Goal: Information Seeking & Learning: Learn about a topic

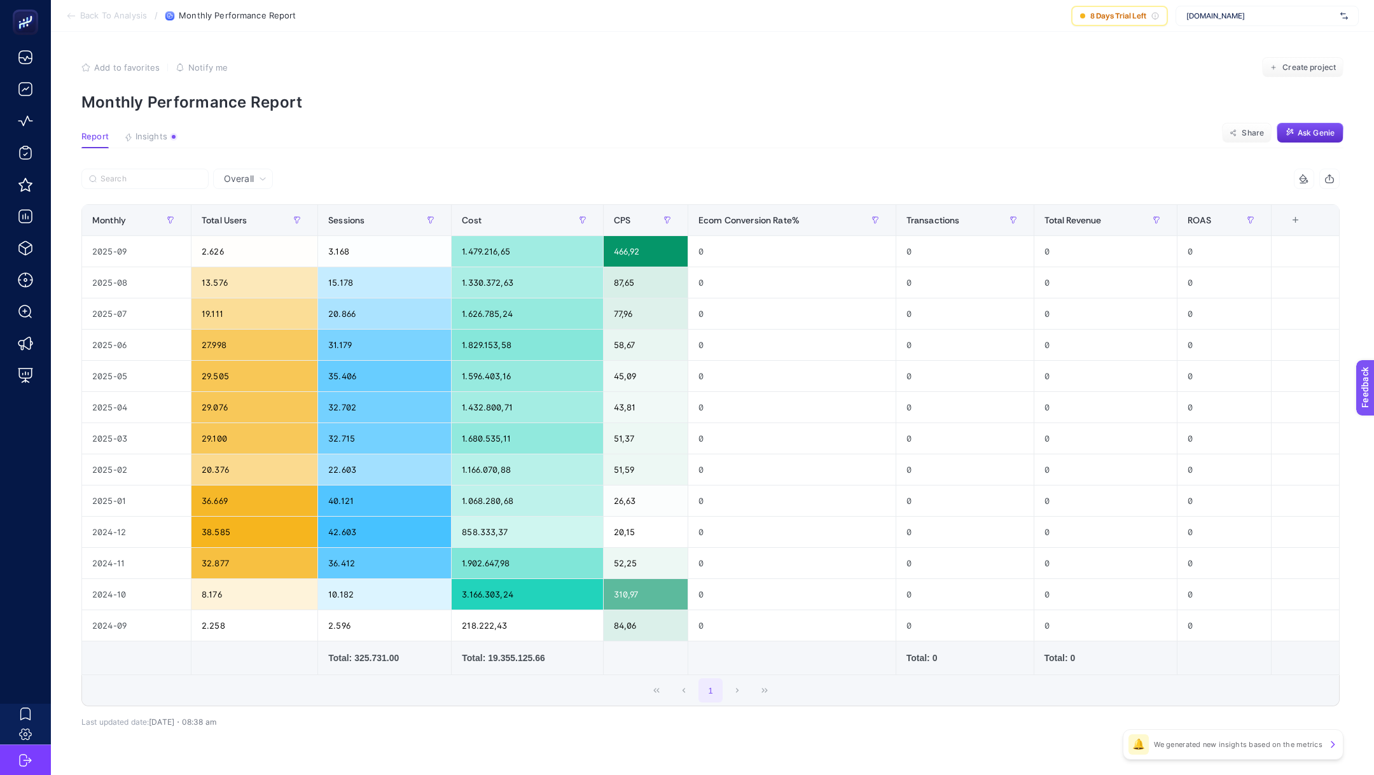
click at [128, 15] on span "Back To Analysis" at bounding box center [113, 16] width 67 height 10
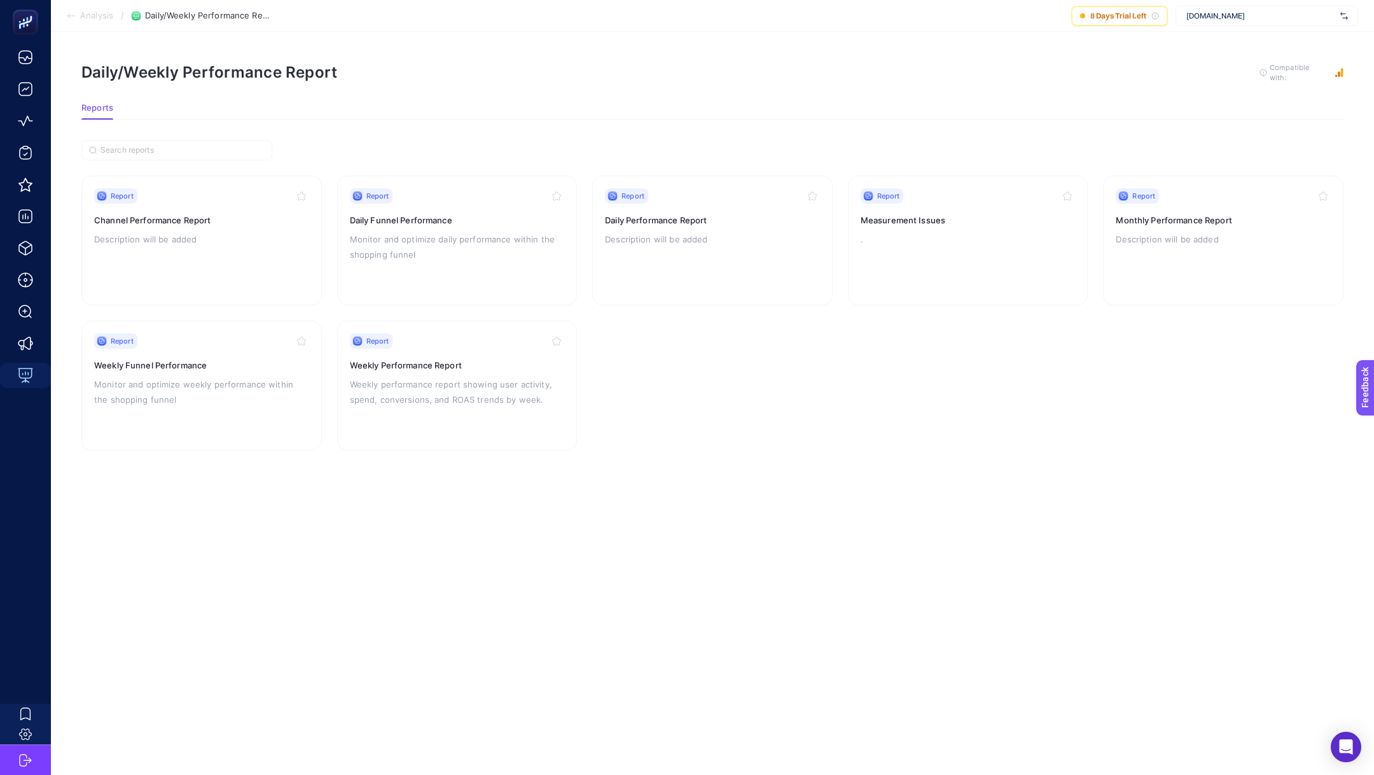
click at [100, 15] on span "Analysis" at bounding box center [96, 16] width 33 height 10
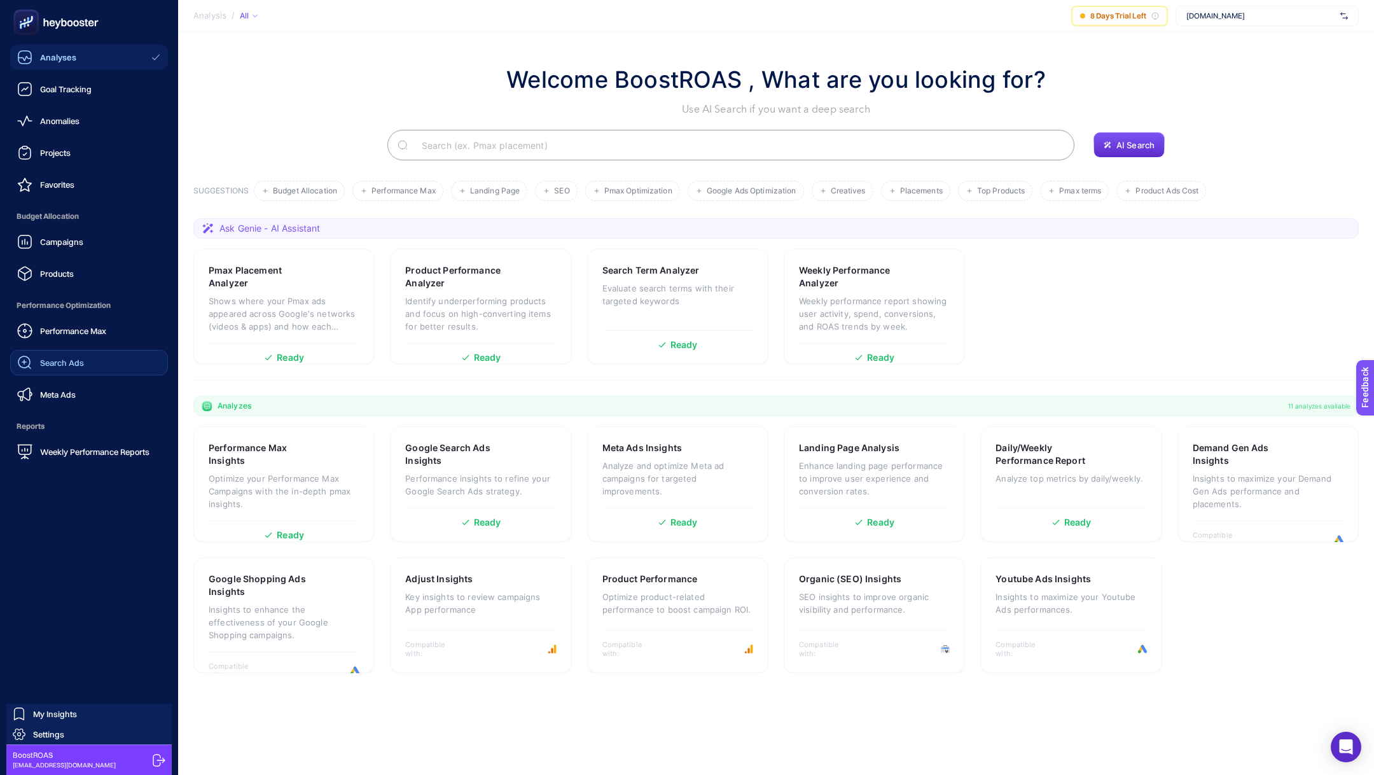
click at [66, 358] on span "Search Ads" at bounding box center [62, 363] width 44 height 10
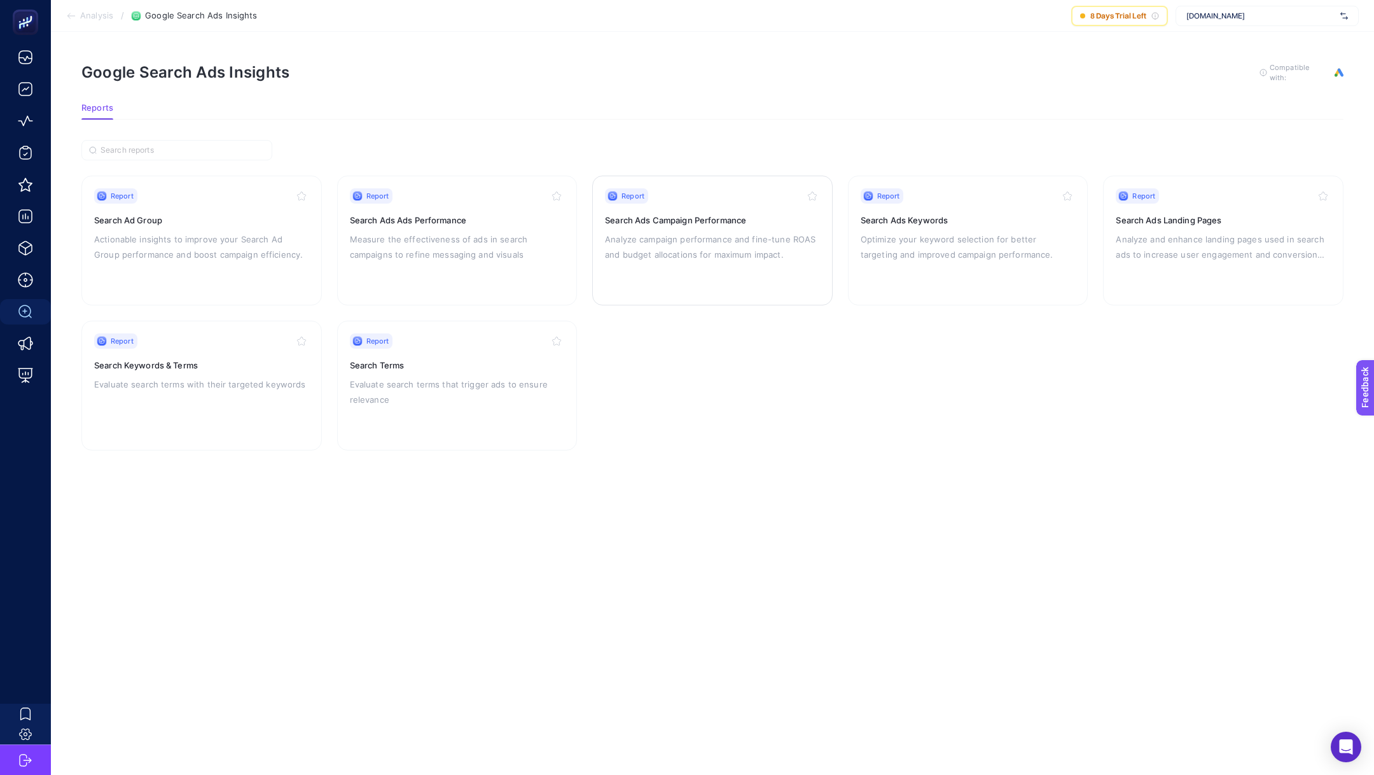
click at [717, 237] on p "Analyze campaign performance and fine-tune ROAS and budget allocations for maxi…" at bounding box center [712, 247] width 215 height 31
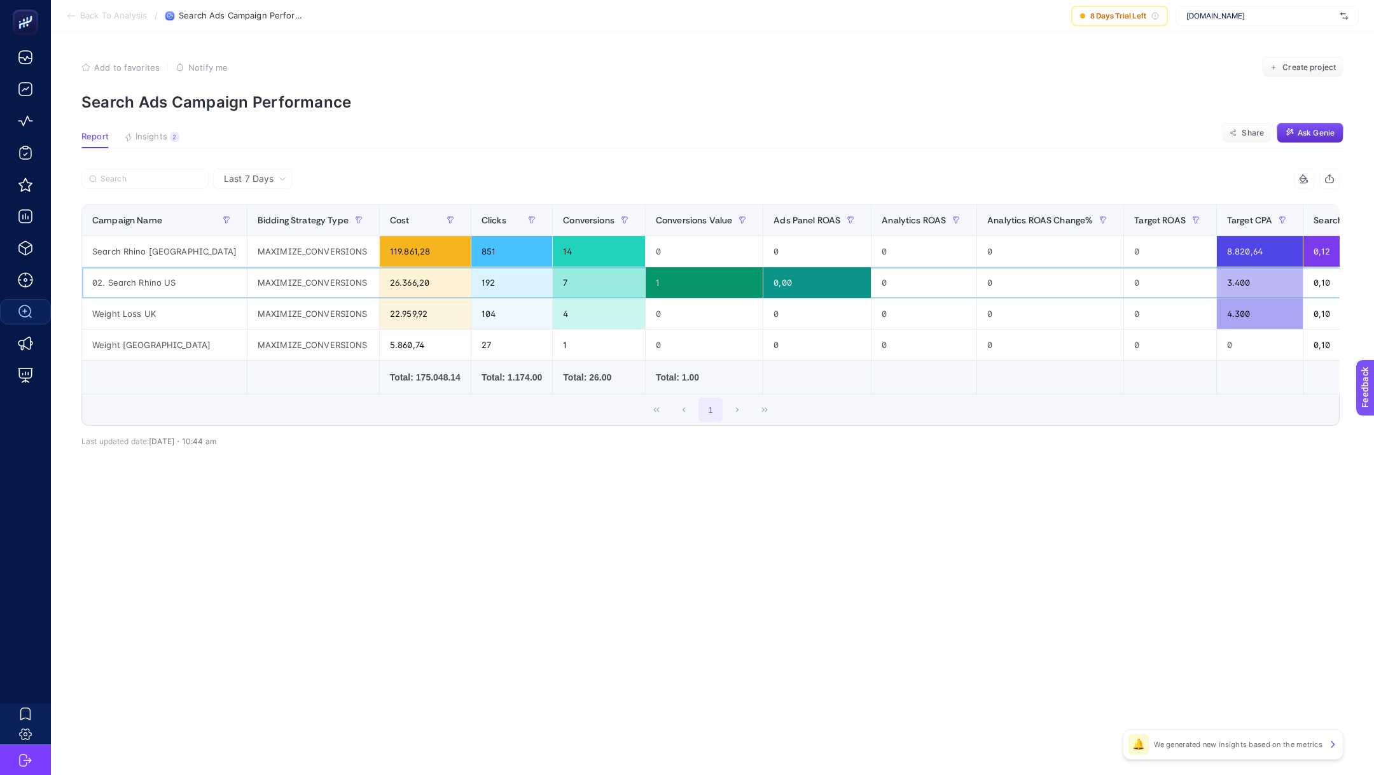
click at [146, 278] on div "02. Search Rhino US" at bounding box center [164, 282] width 165 height 31
click at [101, 20] on span "Back To Analysis" at bounding box center [113, 16] width 67 height 10
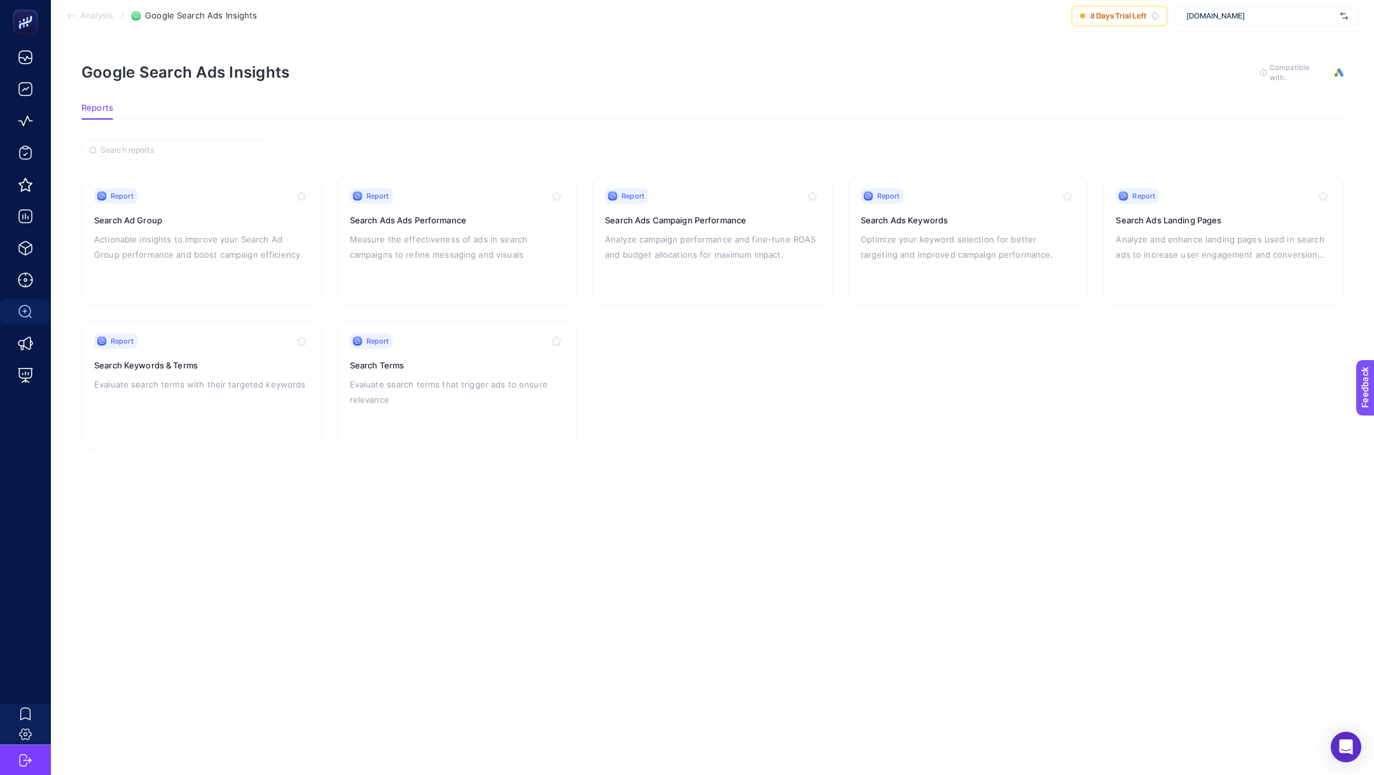
click at [101, 18] on span "Analysis" at bounding box center [96, 16] width 33 height 10
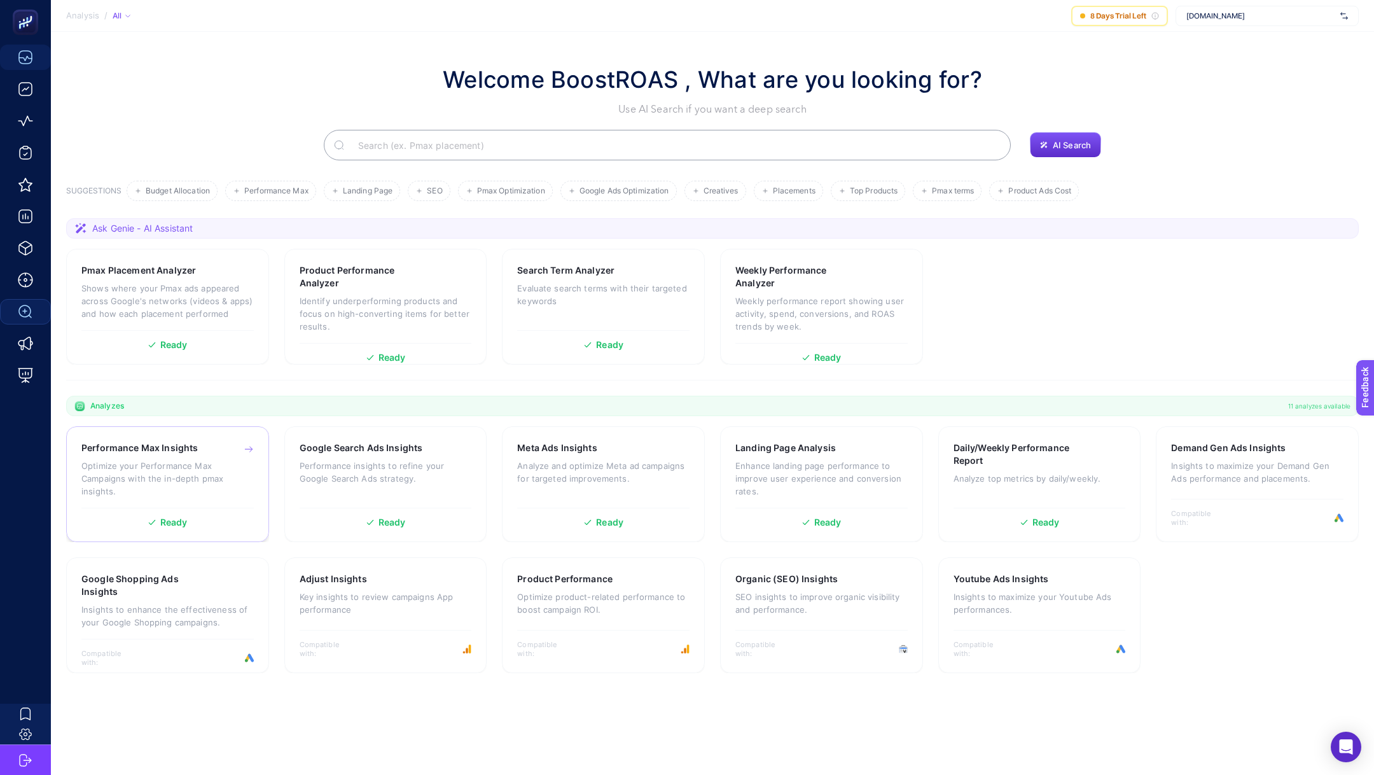
click at [197, 463] on p "Optimize your Performance Max Campaigns with the in-depth pmax insights." at bounding box center [167, 478] width 172 height 38
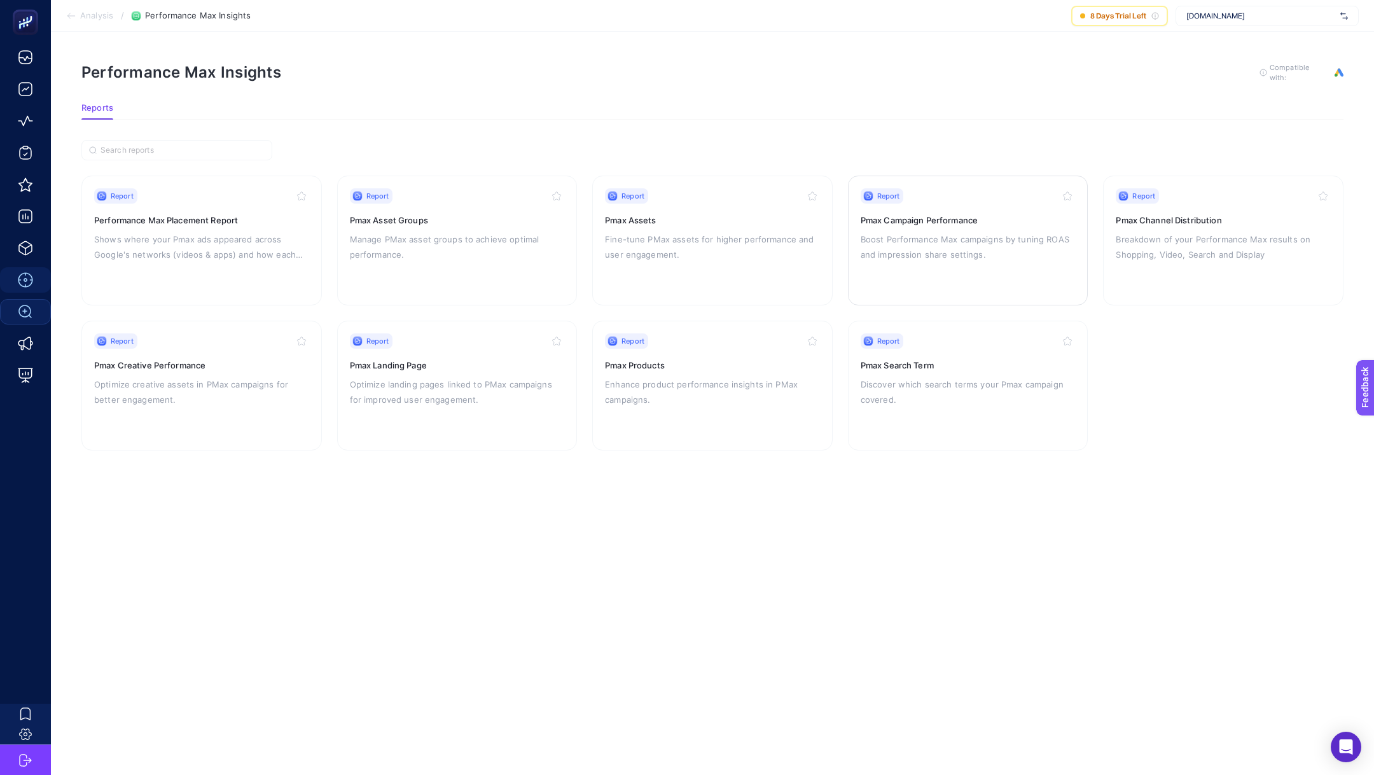
click at [938, 237] on p "Boost Performance Max campaigns by tuning ROAS and impression share settings." at bounding box center [968, 247] width 215 height 31
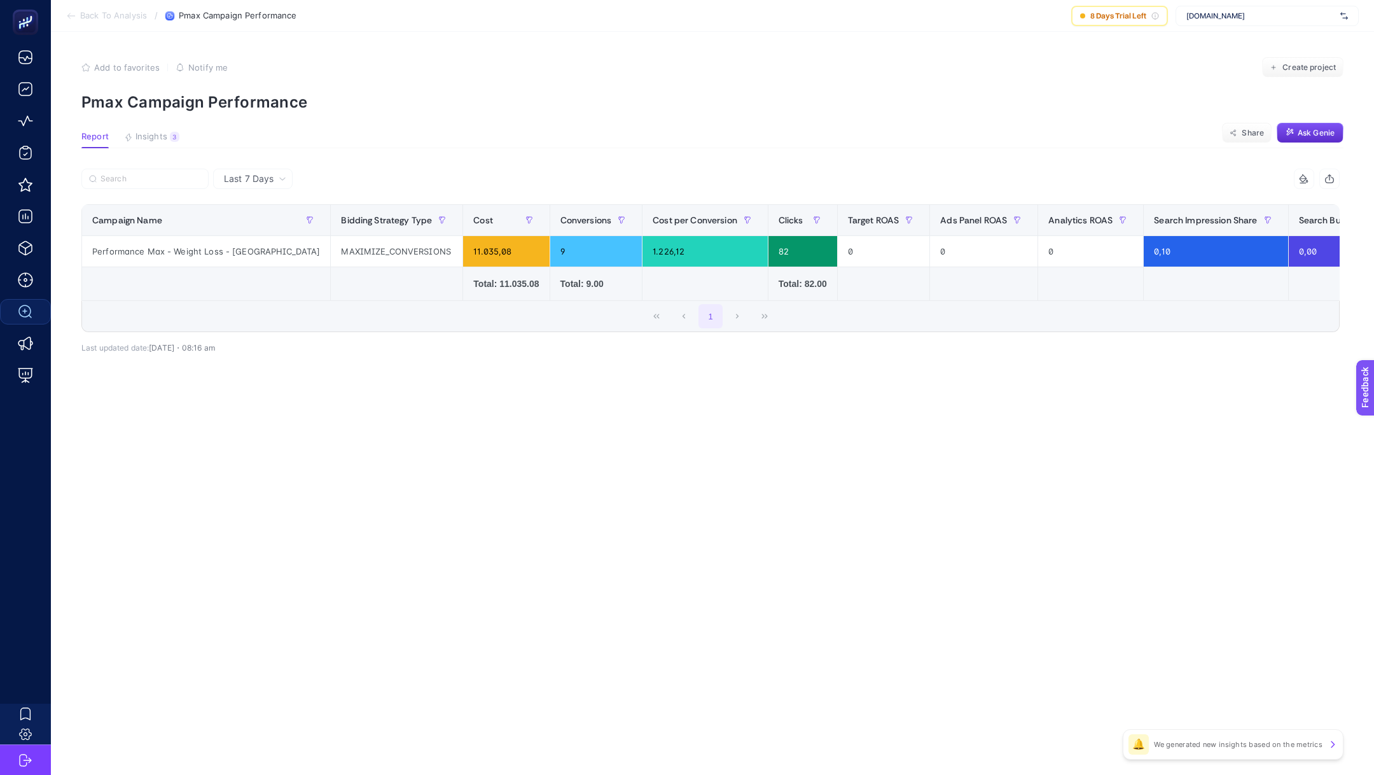
click at [87, 13] on span "Back To Analysis" at bounding box center [113, 16] width 67 height 10
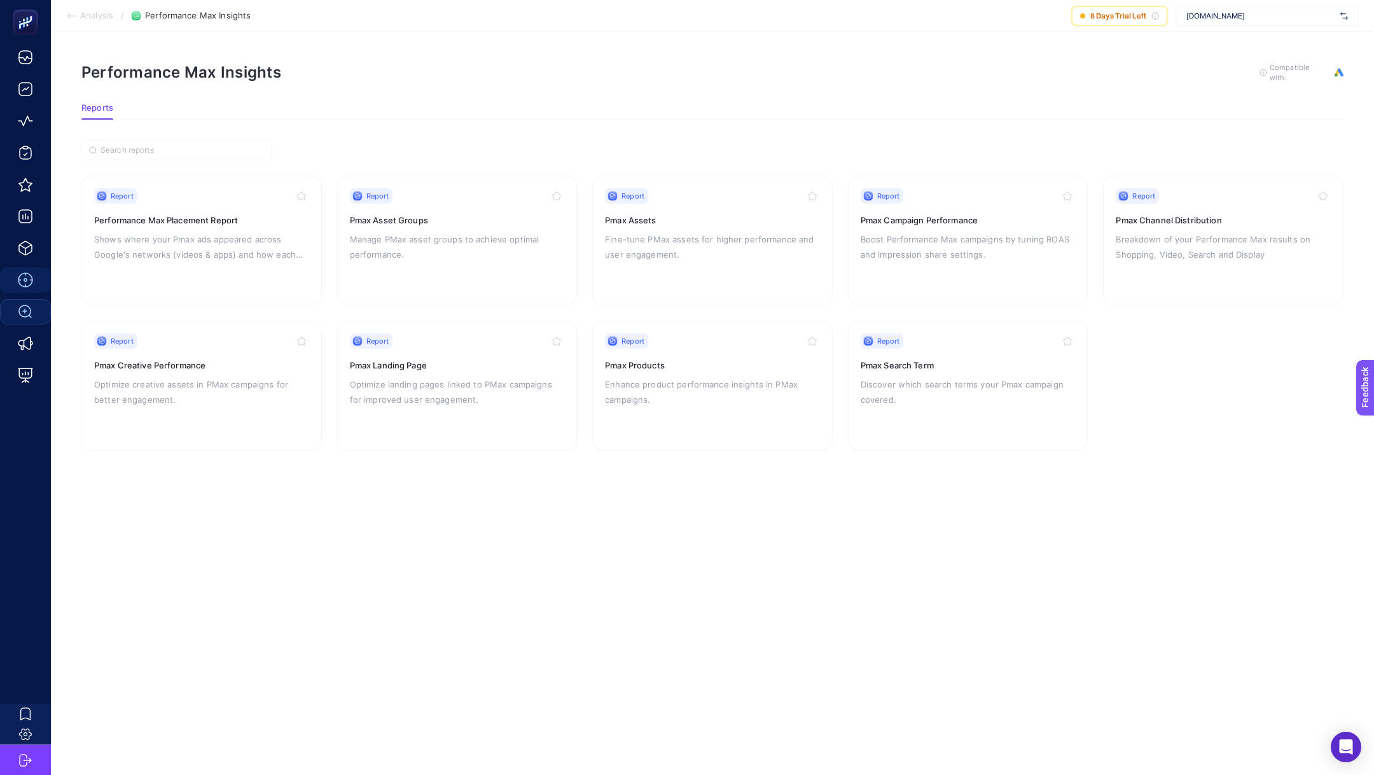
click at [87, 13] on span "Analysis" at bounding box center [96, 16] width 33 height 10
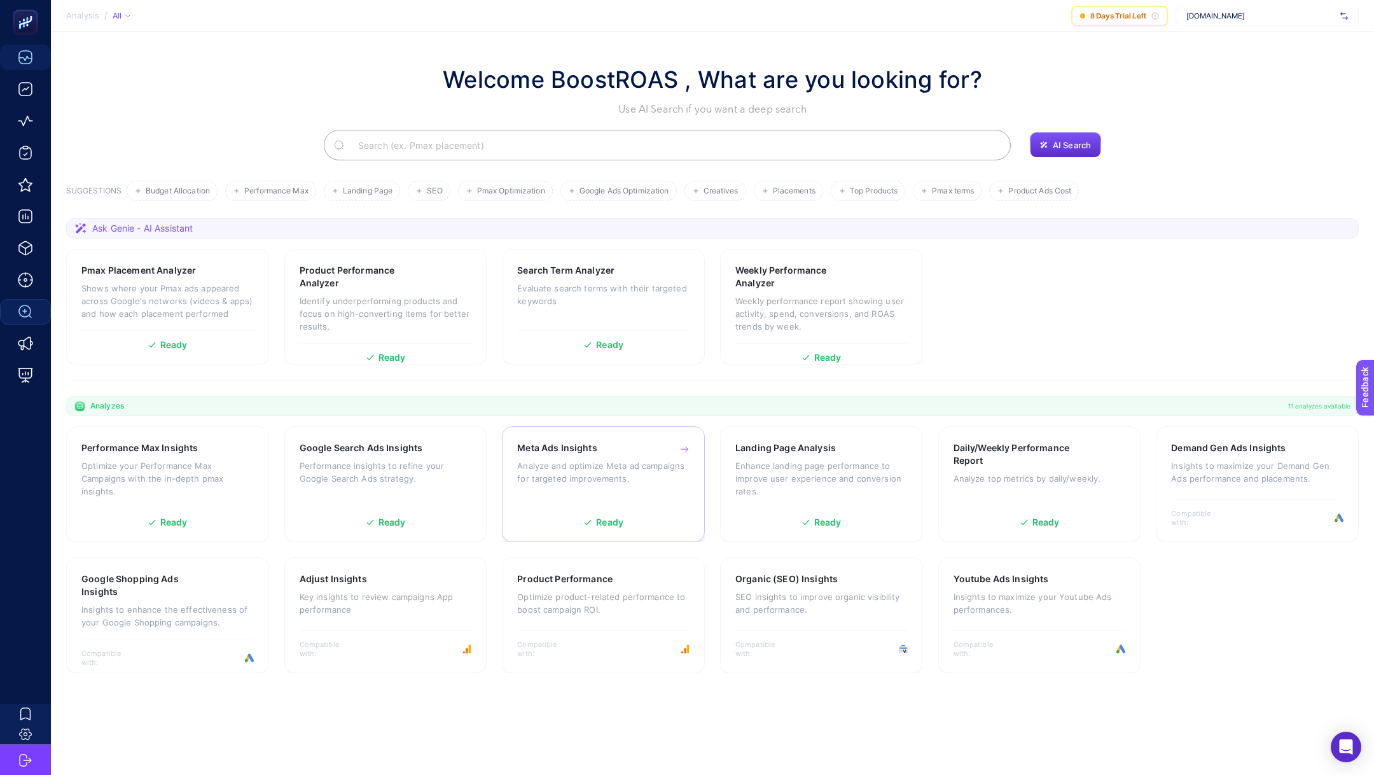
click at [541, 470] on p "Analyze and optimize Meta ad campaigns for targeted improvements." at bounding box center [603, 471] width 172 height 25
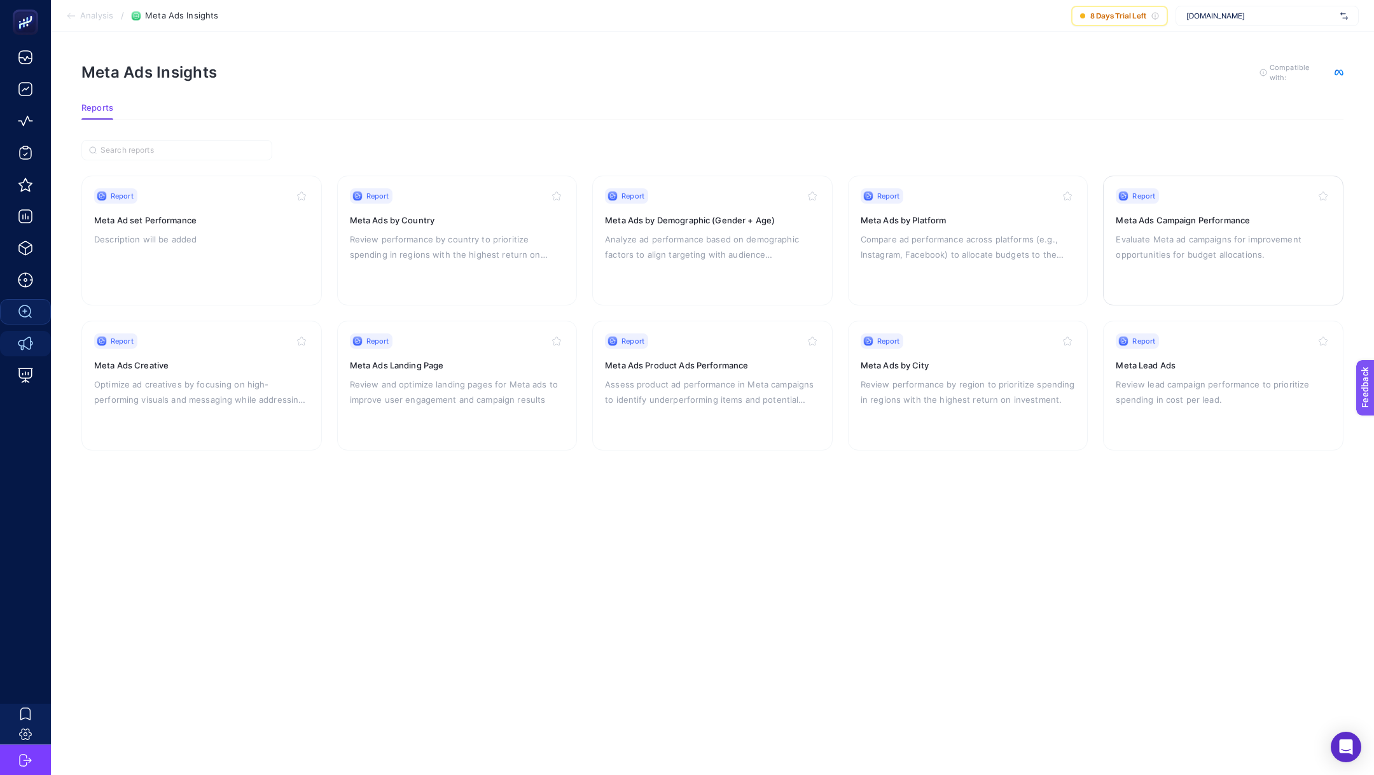
click at [1168, 240] on p "Evaluate Meta ad campaigns for improvement opportunities for budget allocations." at bounding box center [1223, 247] width 215 height 31
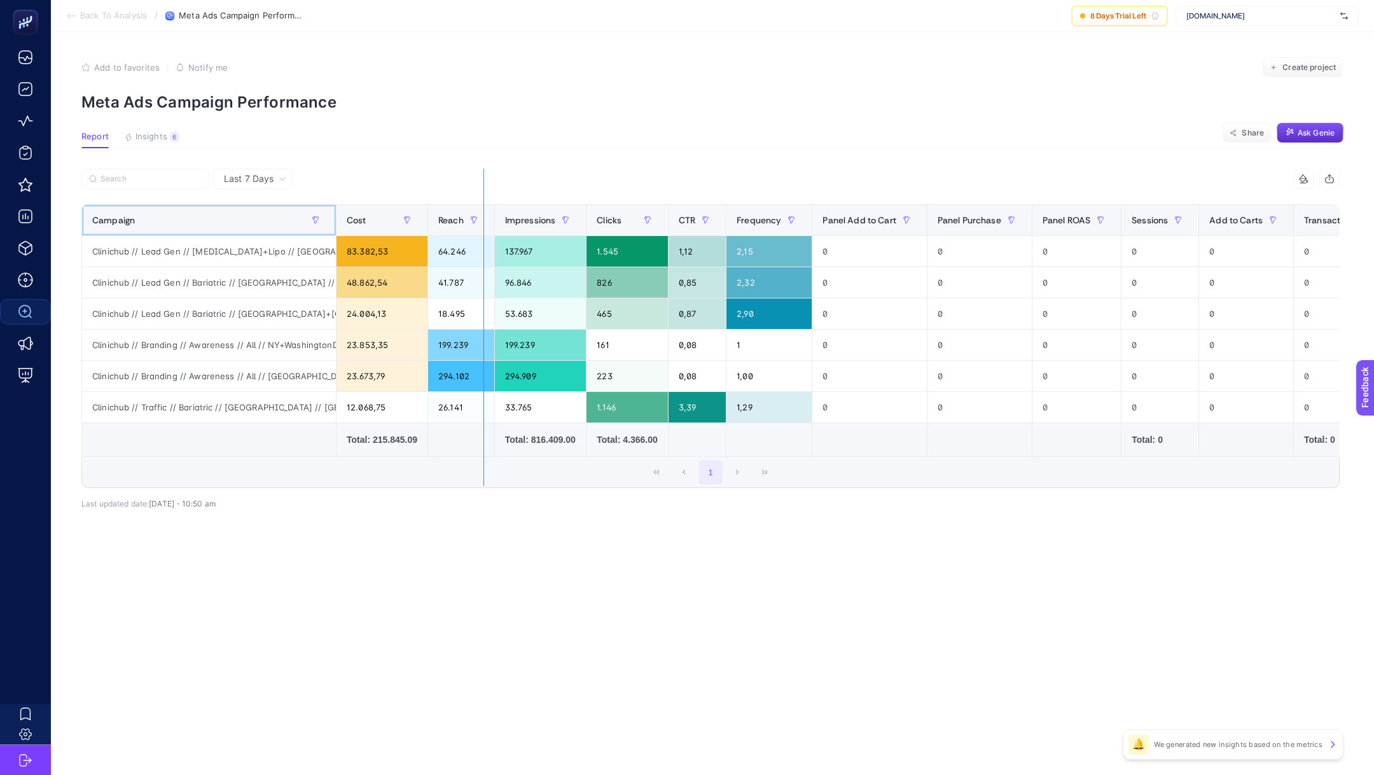
drag, startPoint x: 335, startPoint y: 215, endPoint x: 491, endPoint y: 229, distance: 157.1
click at [491, 229] on div "15 items selected Campaign Cost Reach Impressions Clicks CTR Frequency Panel Ad…" at bounding box center [710, 328] width 1258 height 319
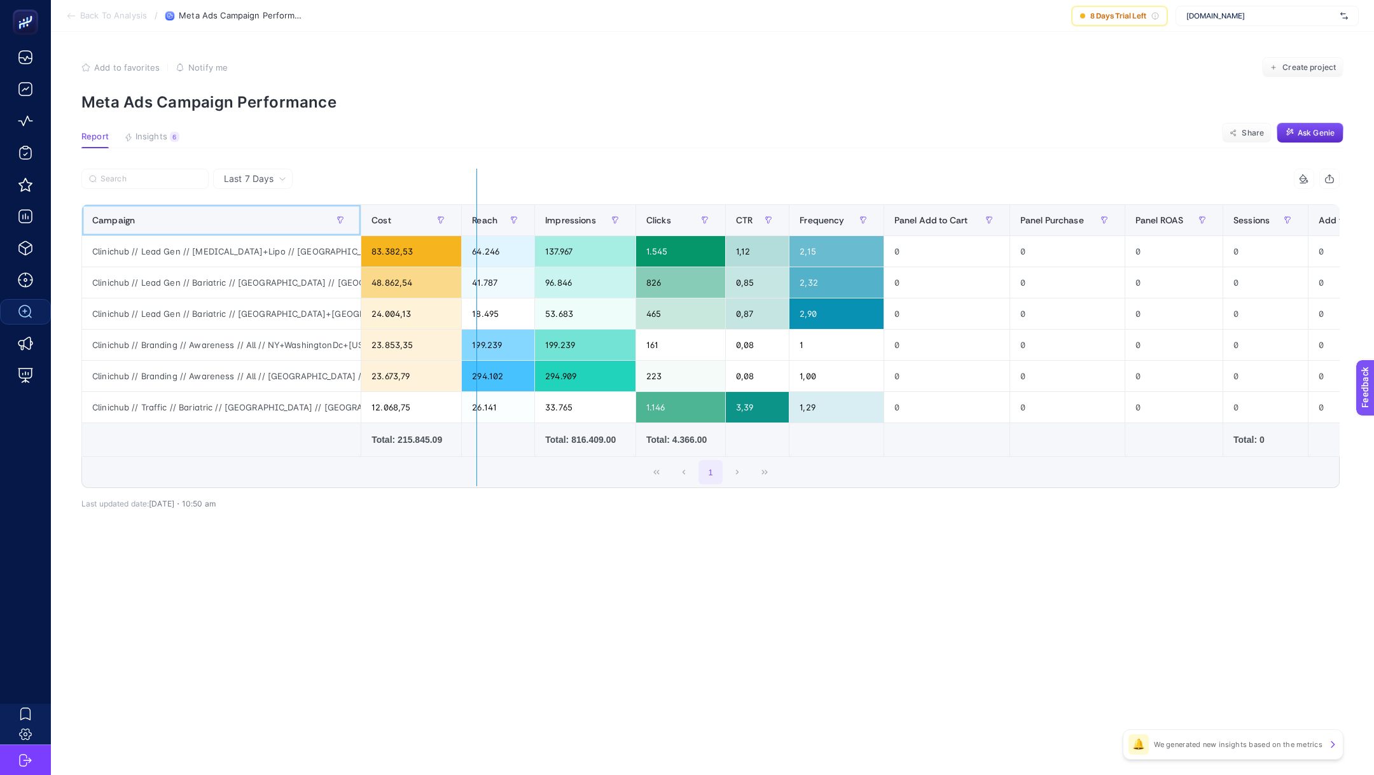
drag, startPoint x: 358, startPoint y: 211, endPoint x: 484, endPoint y: 215, distance: 125.4
click at [484, 215] on div "15 items selected Campaign Cost Reach Impressions Clicks CTR Frequency Panel Ad…" at bounding box center [710, 328] width 1258 height 319
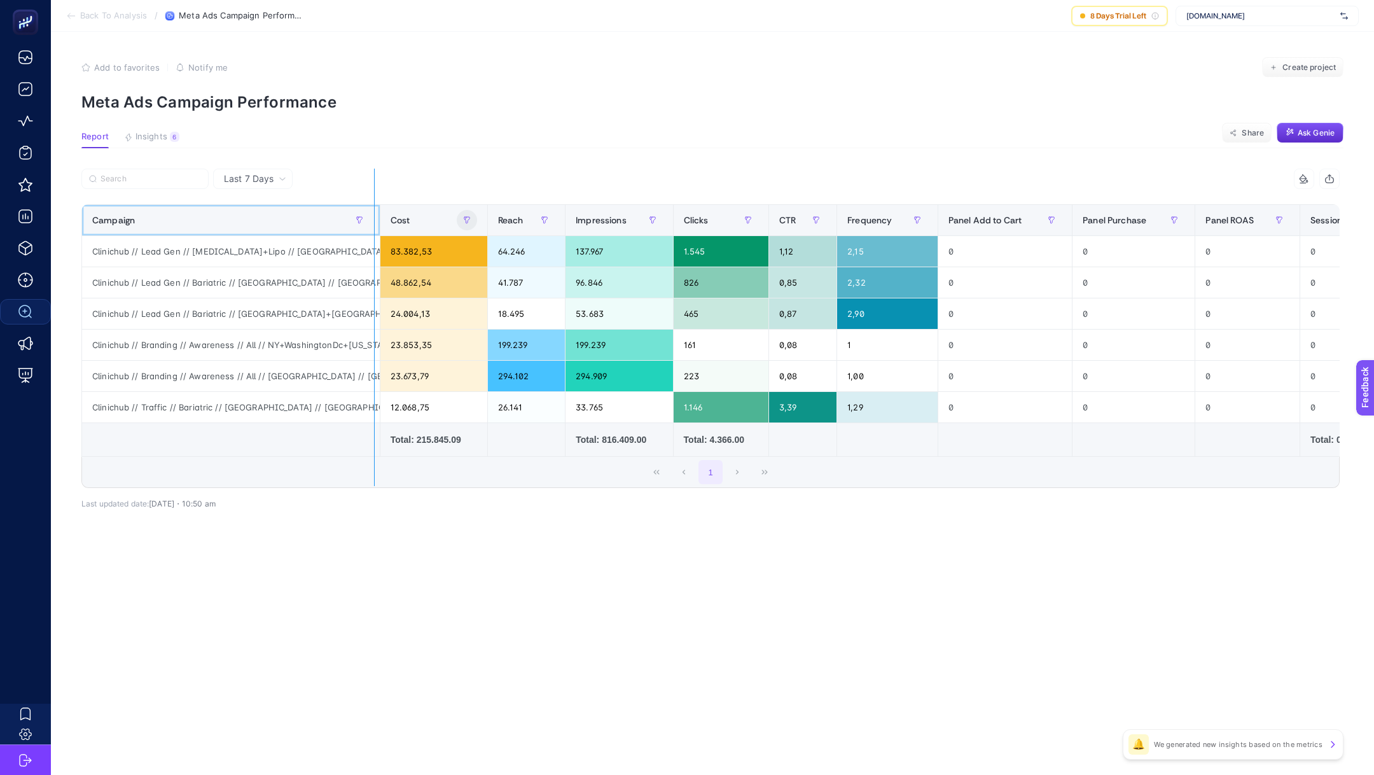
drag, startPoint x: 373, startPoint y: 216, endPoint x: 464, endPoint y: 216, distance: 91.0
click at [464, 216] on div "15 items selected Campaign Cost Reach Impressions Clicks CTR Frequency Panel Ad…" at bounding box center [710, 328] width 1258 height 319
